Goal: Task Accomplishment & Management: Manage account settings

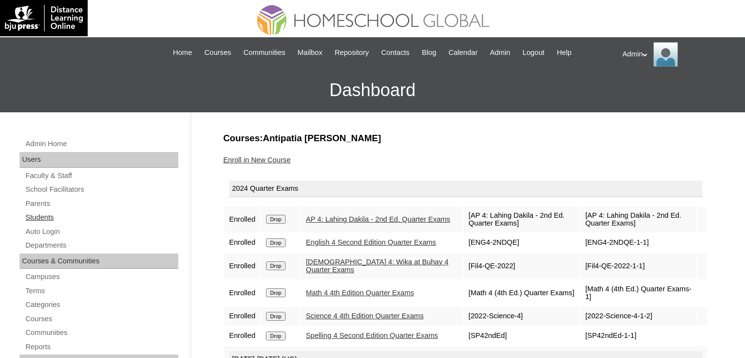
scroll to position [118, 0]
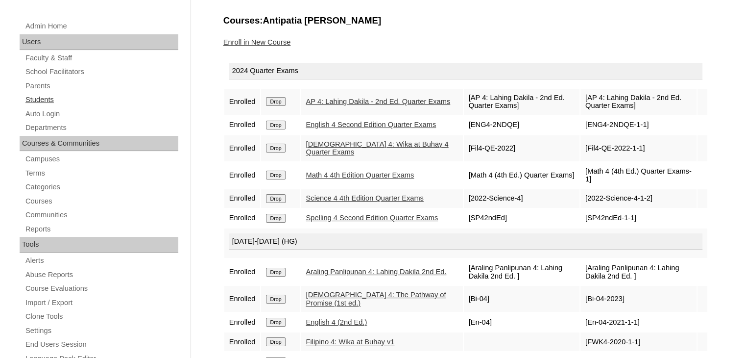
click at [50, 99] on link "Students" at bounding box center [101, 100] width 154 height 12
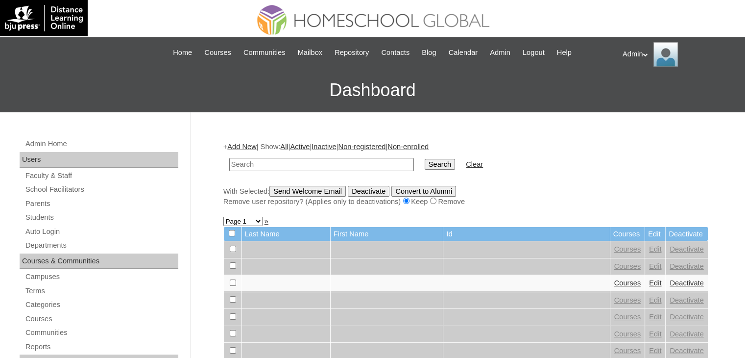
click at [308, 158] on input "text" at bounding box center [321, 164] width 185 height 13
type input "clarabal"
click at [425, 165] on input "Search" at bounding box center [440, 164] width 30 height 11
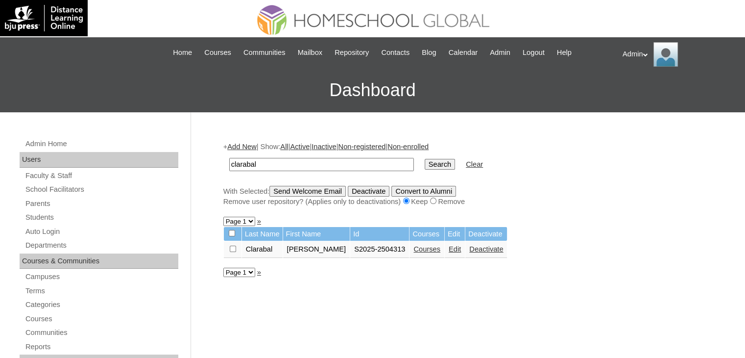
click at [449, 248] on link "Edit" at bounding box center [455, 249] width 12 height 8
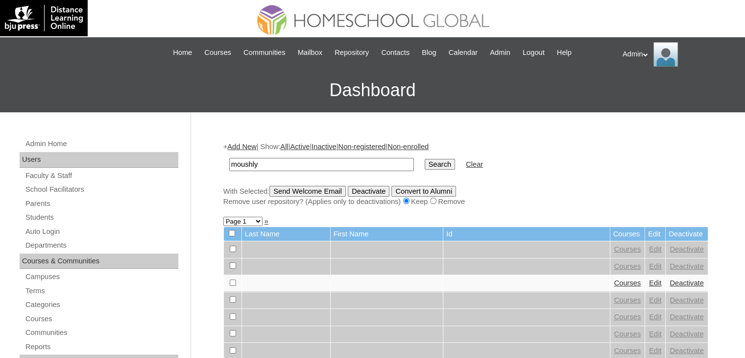
type input "moushly"
click at [425, 163] on input "Search" at bounding box center [440, 164] width 30 height 11
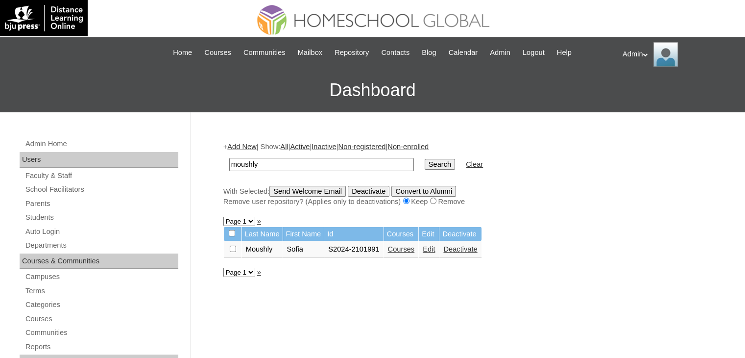
click at [404, 249] on link "Courses" at bounding box center [401, 249] width 27 height 8
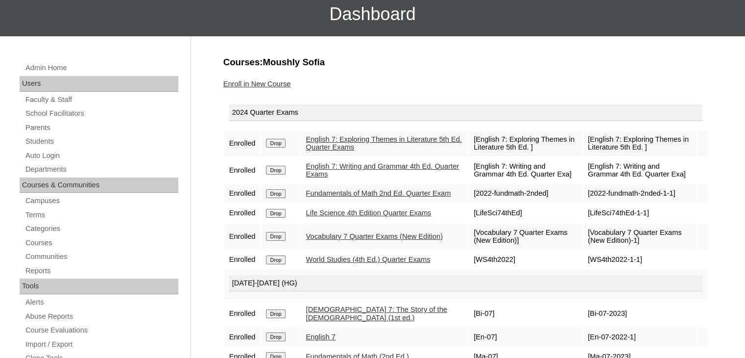
scroll to position [74, 0]
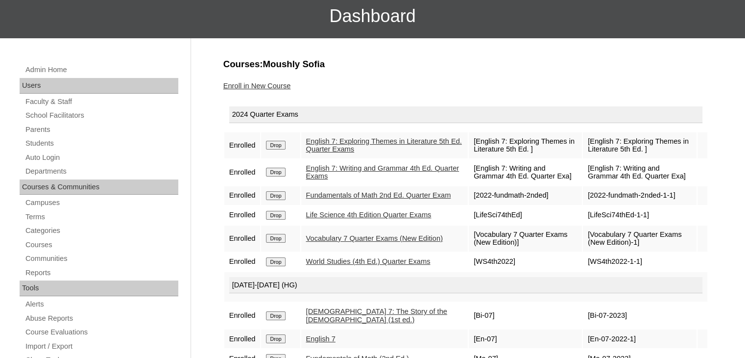
click at [324, 242] on link "Vocabulary 7 Quarter Exams (New Edition)" at bounding box center [374, 238] width 137 height 8
